Goal: Information Seeking & Learning: Learn about a topic

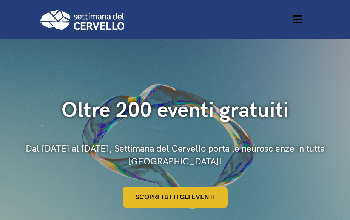
click at [165, 196] on link "Scopri tutti gli eventi" at bounding box center [175, 197] width 105 height 21
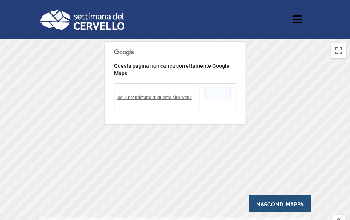
click at [226, 94] on button "OK" at bounding box center [217, 94] width 26 height 14
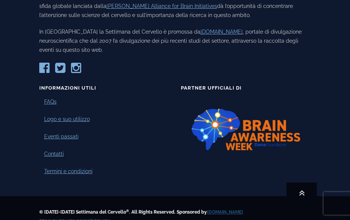
scroll to position [603, 0]
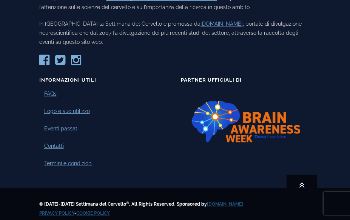
click at [281, 111] on img at bounding box center [246, 121] width 130 height 63
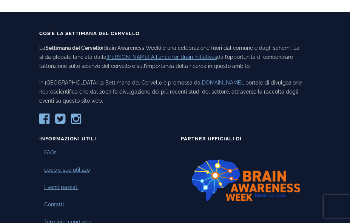
scroll to position [487, 0]
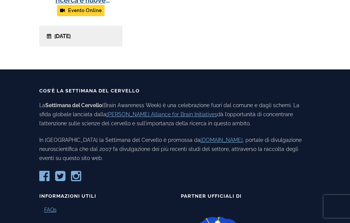
click at [36, 90] on div "Cos’è la Settimana del Cervello La Settimana del Cervello (Brain Awareness Week…" at bounding box center [175, 140] width 283 height 105
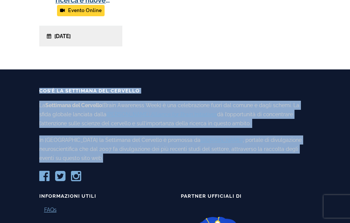
drag, startPoint x: 40, startPoint y: 91, endPoint x: 303, endPoint y: 151, distance: 270.5
click at [303, 151] on div "Cos’è la Settimana del Cervello La Settimana del Cervello (Brain Awareness Week…" at bounding box center [175, 135] width 272 height 94
copy div "Cos’è la Settimana del Cervello La Settimana del Cervello (Brain Awareness Week…"
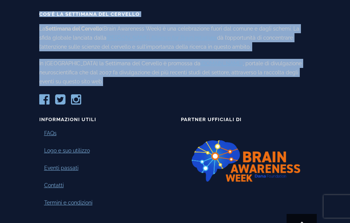
scroll to position [563, 0]
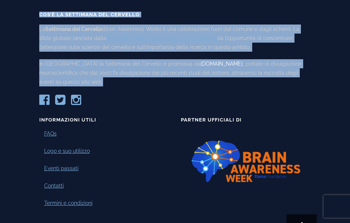
click at [201, 64] on link "[DOMAIN_NAME]" at bounding box center [222, 64] width 42 height 6
